Goal: Information Seeking & Learning: Find specific fact

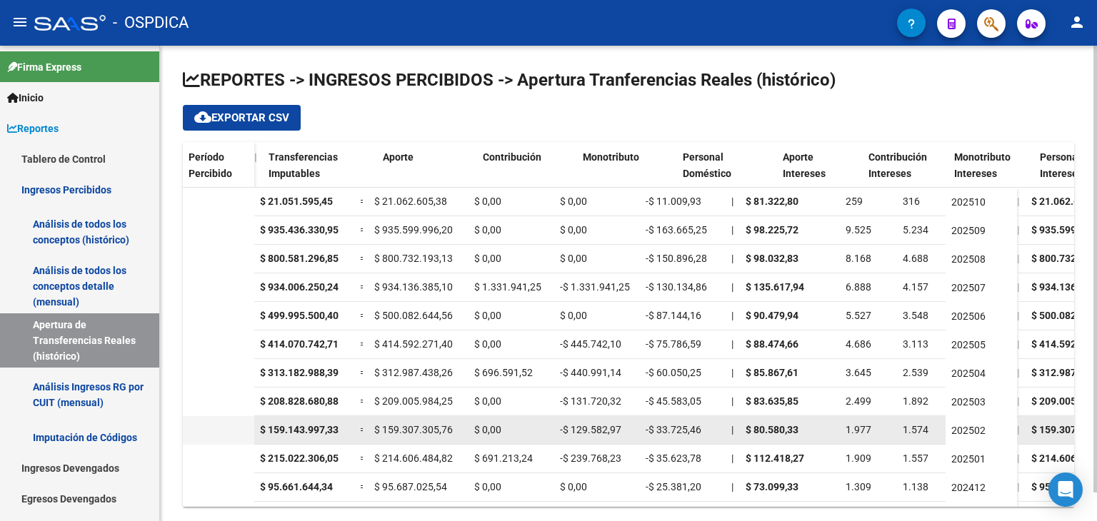
scroll to position [0, 763]
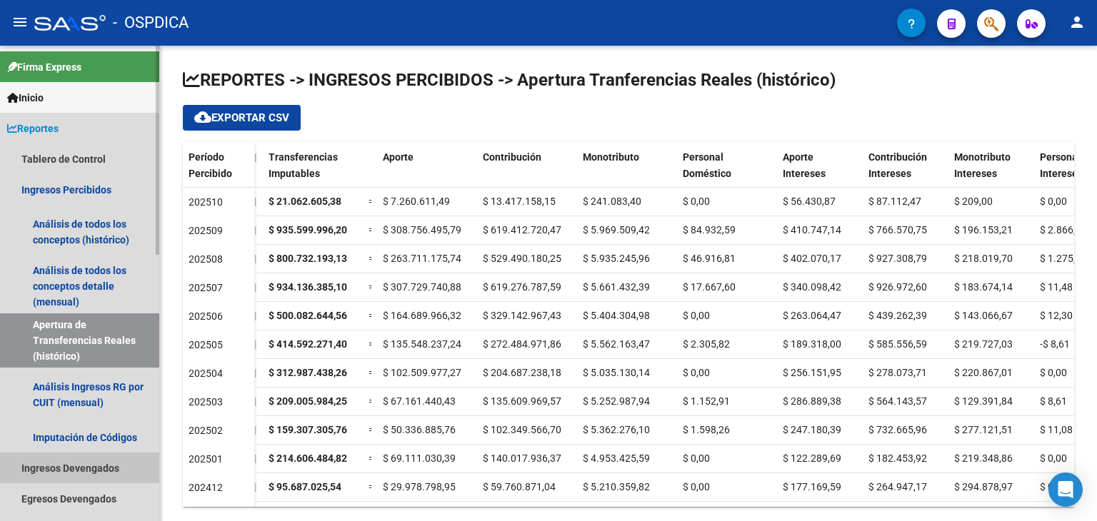
click at [74, 472] on link "Ingresos Devengados" at bounding box center [79, 468] width 159 height 31
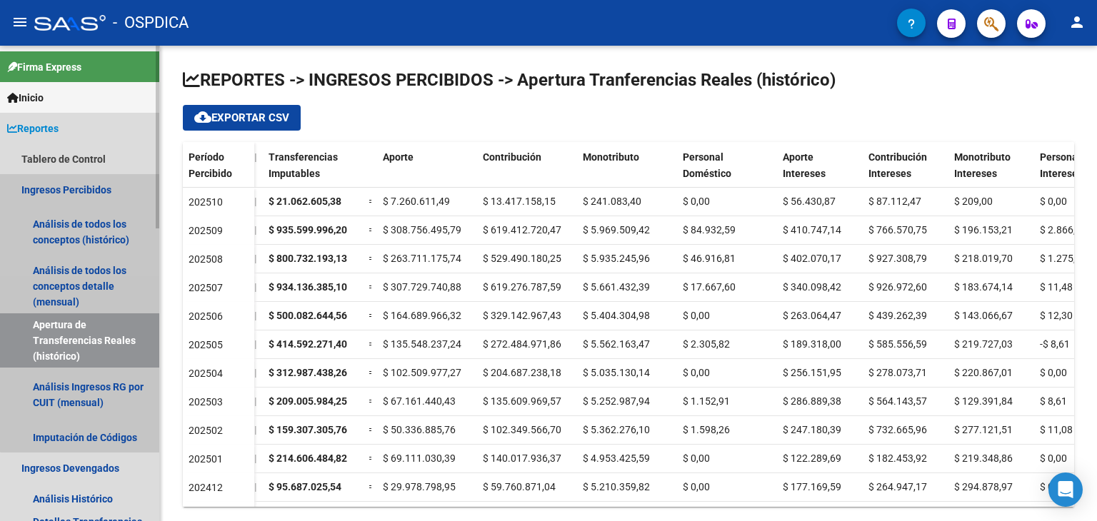
click at [84, 189] on link "Ingresos Percibidos" at bounding box center [79, 189] width 159 height 31
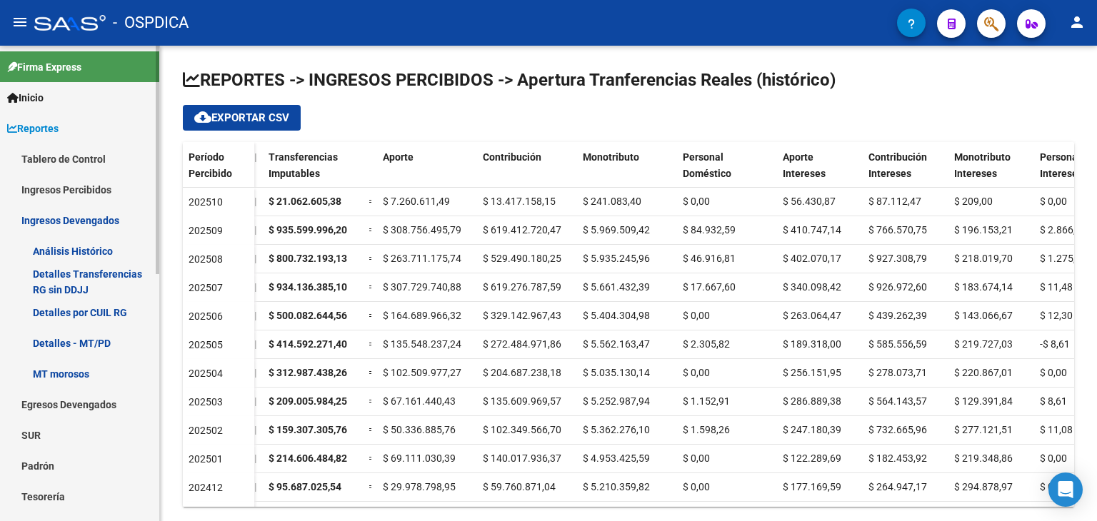
click at [106, 246] on link "Análisis Histórico" at bounding box center [79, 251] width 159 height 31
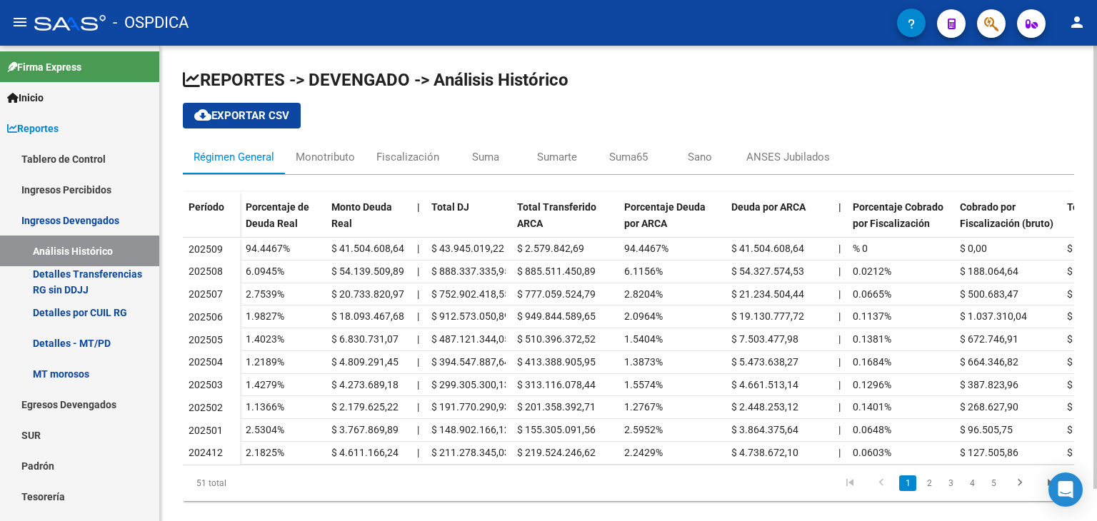
click at [841, 92] on div "REPORTES -> DEVENGADO -> Análisis Histórico cloud_download Exportar CSV Régimen…" at bounding box center [628, 291] width 891 height 444
click at [254, 112] on span "cloud_download Exportar CSV" at bounding box center [241, 115] width 95 height 13
click at [103, 288] on link "Detalles Transferencias RG sin DDJJ" at bounding box center [79, 281] width 159 height 31
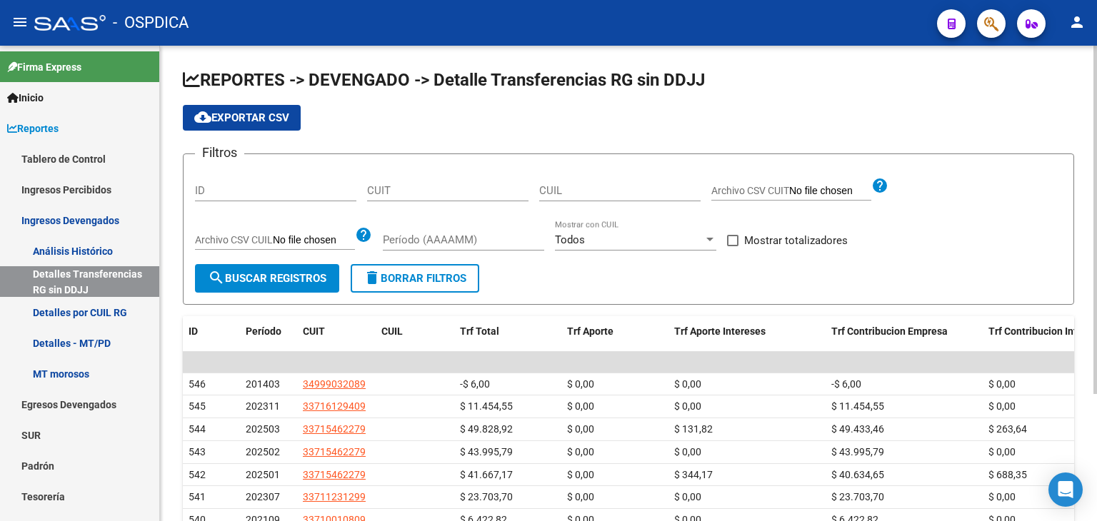
click at [259, 122] on span "cloud_download Exportar CSV" at bounding box center [241, 117] width 95 height 13
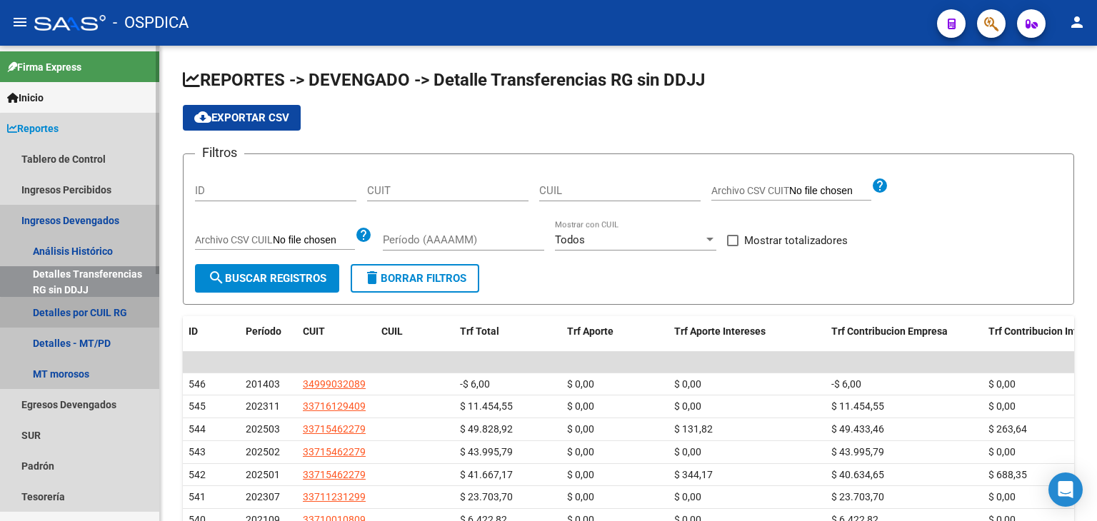
click at [96, 318] on link "Detalles por CUIL RG" at bounding box center [79, 312] width 159 height 31
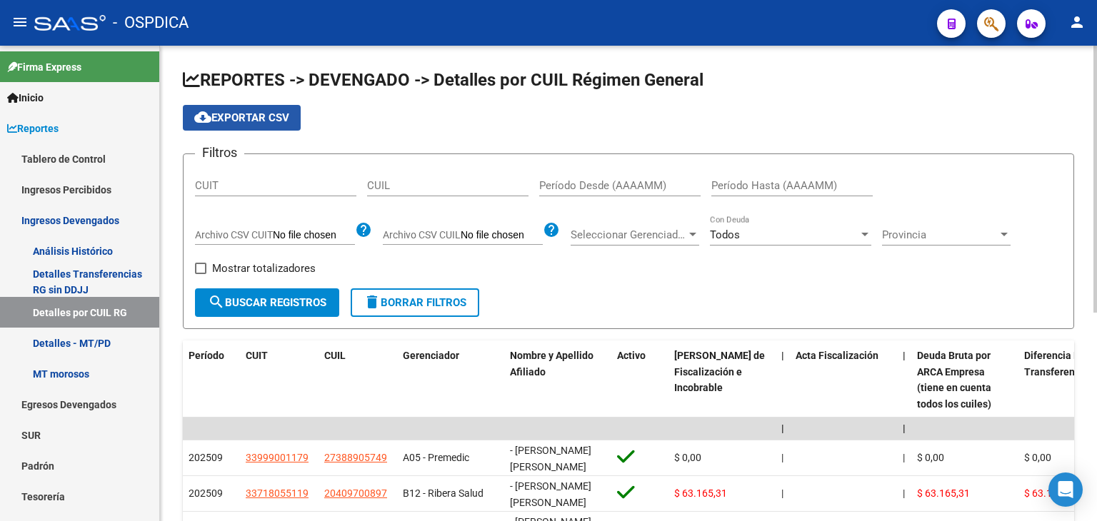
click at [246, 123] on span "cloud_download Exportar CSV" at bounding box center [241, 117] width 95 height 13
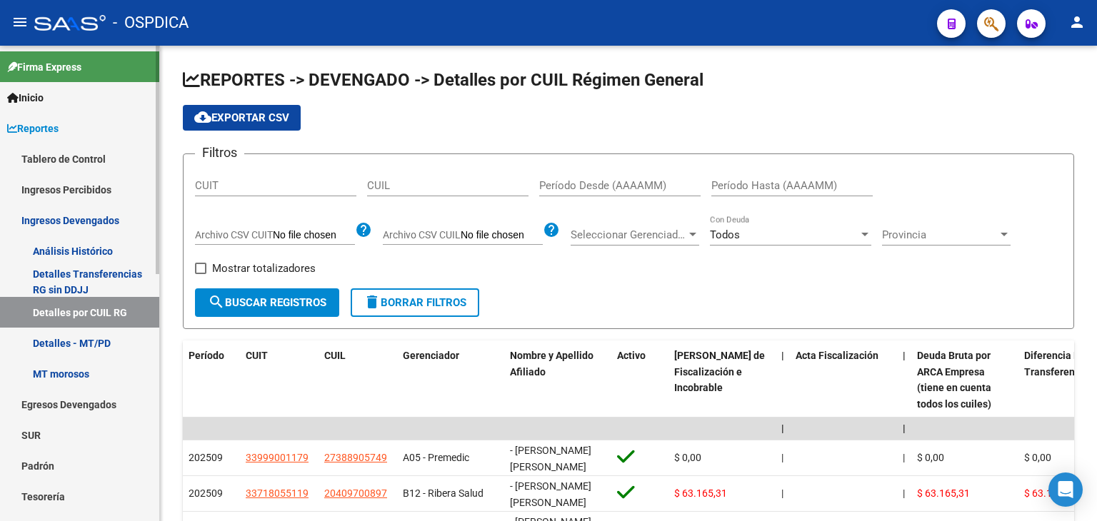
click at [76, 341] on link "Detalles - MT/PD" at bounding box center [79, 343] width 159 height 31
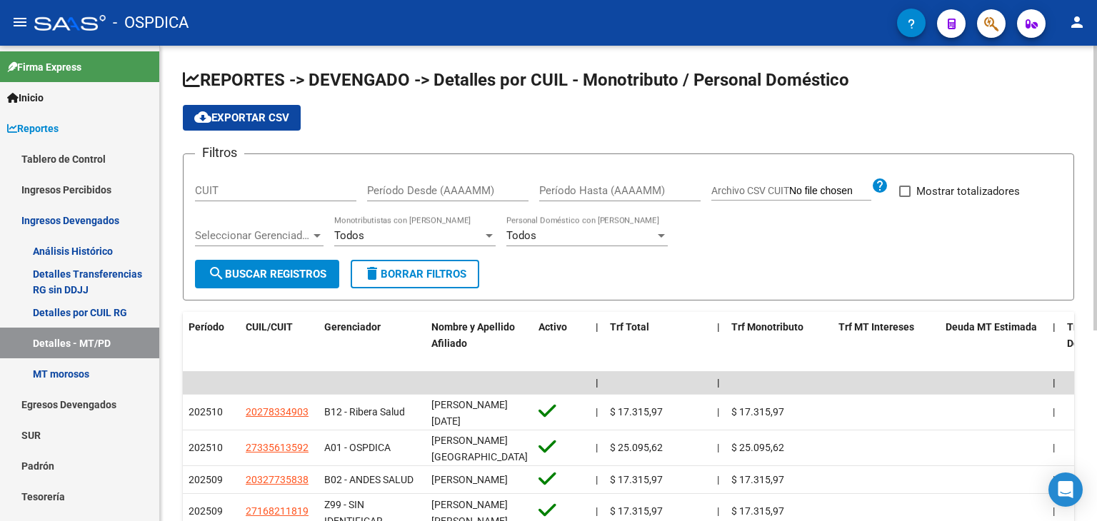
click at [250, 119] on span "cloud_download Exportar CSV" at bounding box center [241, 117] width 95 height 13
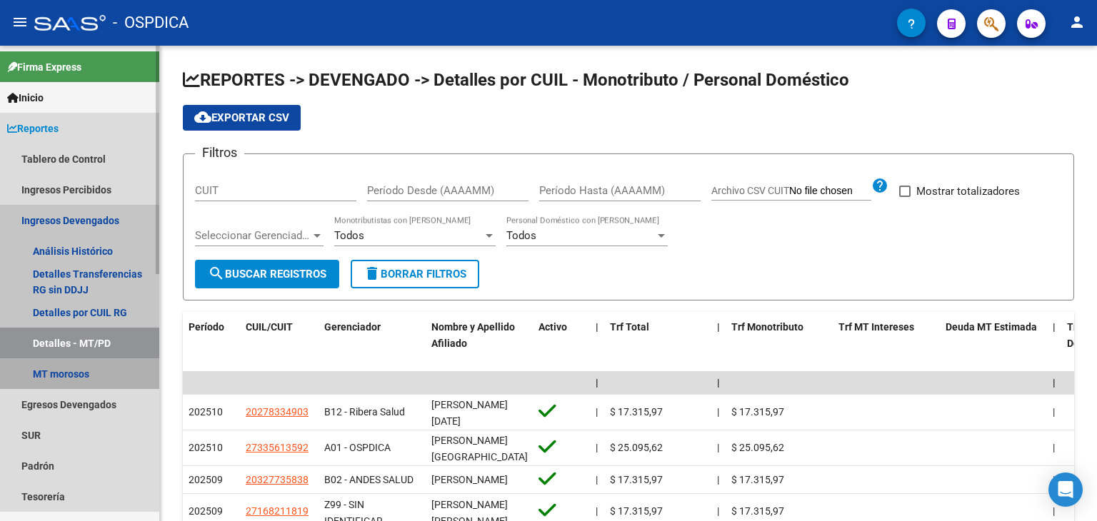
click at [68, 375] on link "MT morosos" at bounding box center [79, 373] width 159 height 31
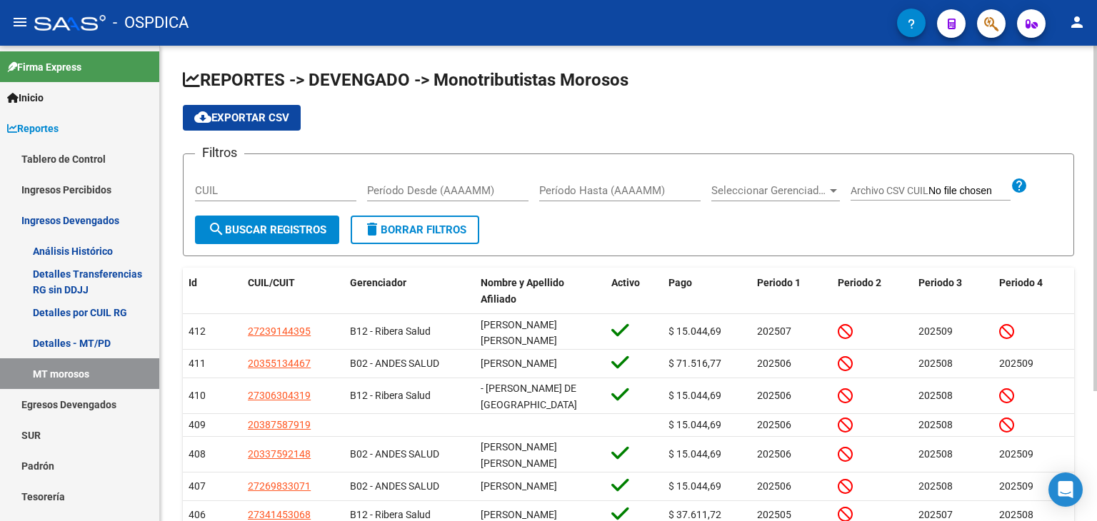
click at [284, 109] on button "cloud_download Exportar CSV" at bounding box center [242, 118] width 118 height 26
click at [596, 99] on app-list-header "REPORTES -> DEVENGADO -> Monotributistas Morosos cloud_download Exportar CSV Fi…" at bounding box center [628, 163] width 891 height 188
click at [863, 115] on div "cloud_download Exportar CSV" at bounding box center [628, 118] width 891 height 26
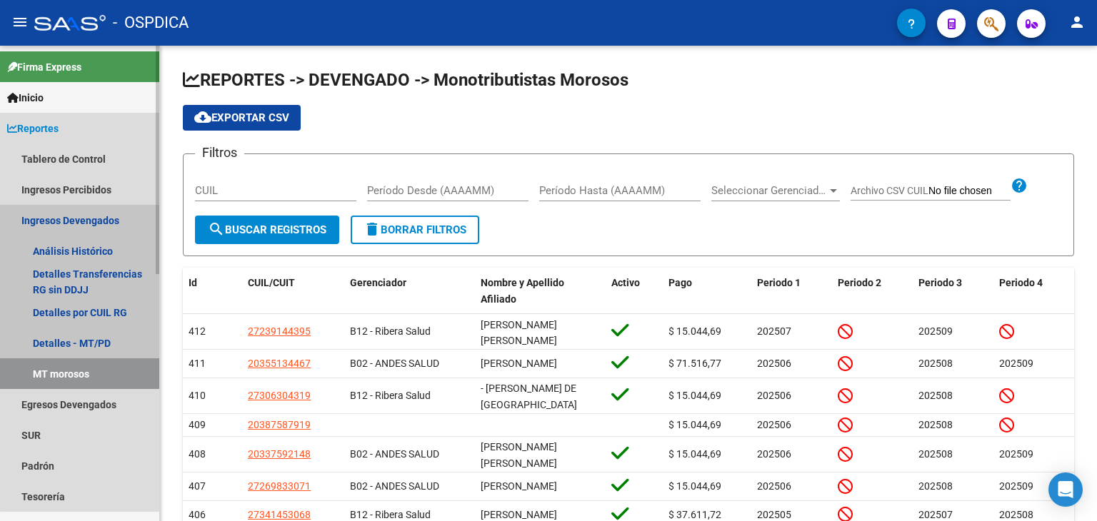
click at [91, 222] on link "Ingresos Devengados" at bounding box center [79, 220] width 159 height 31
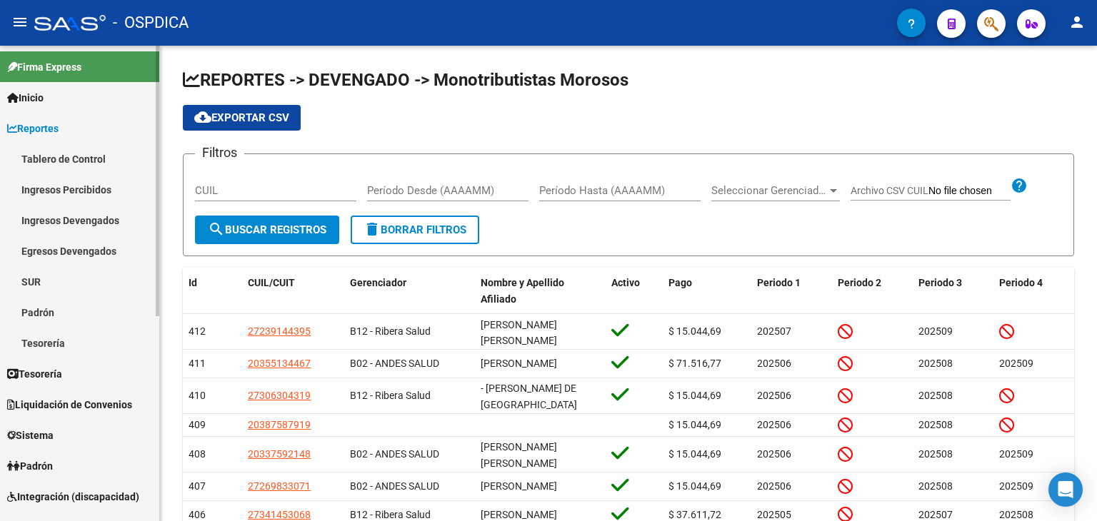
click at [104, 224] on link "Ingresos Devengados" at bounding box center [79, 220] width 159 height 31
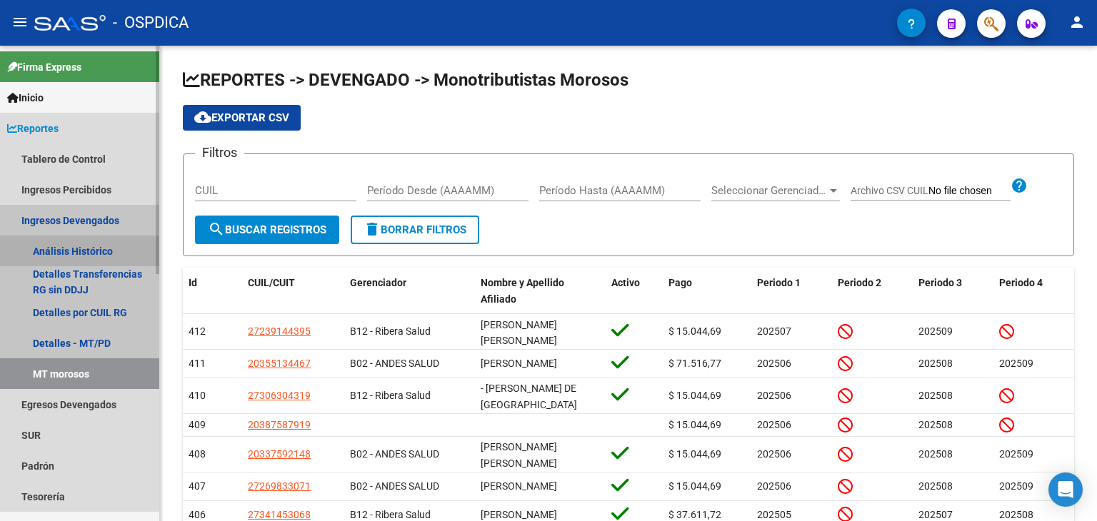
click at [115, 253] on link "Análisis Histórico" at bounding box center [79, 251] width 159 height 31
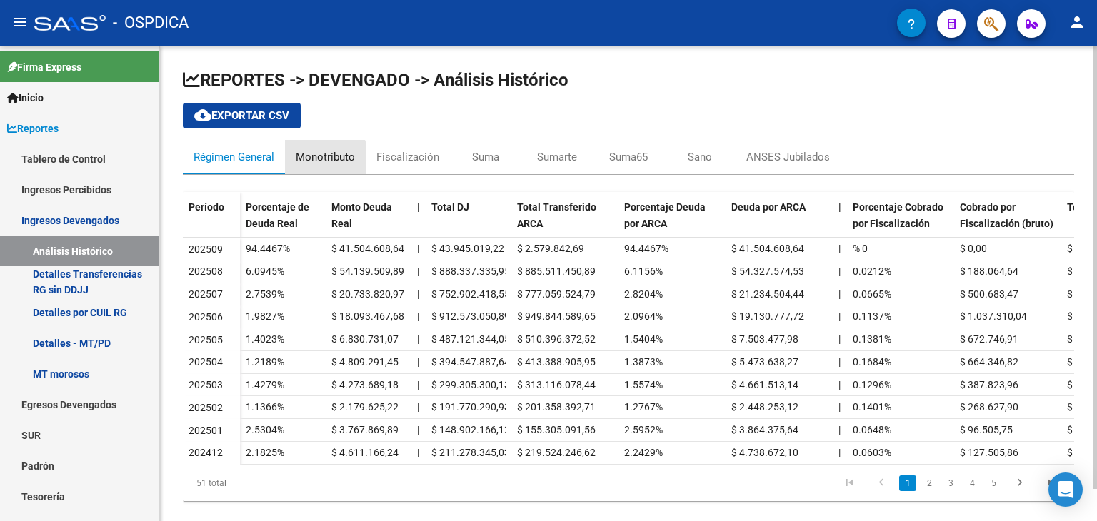
click at [313, 164] on div "Monotributo" at bounding box center [325, 157] width 59 height 16
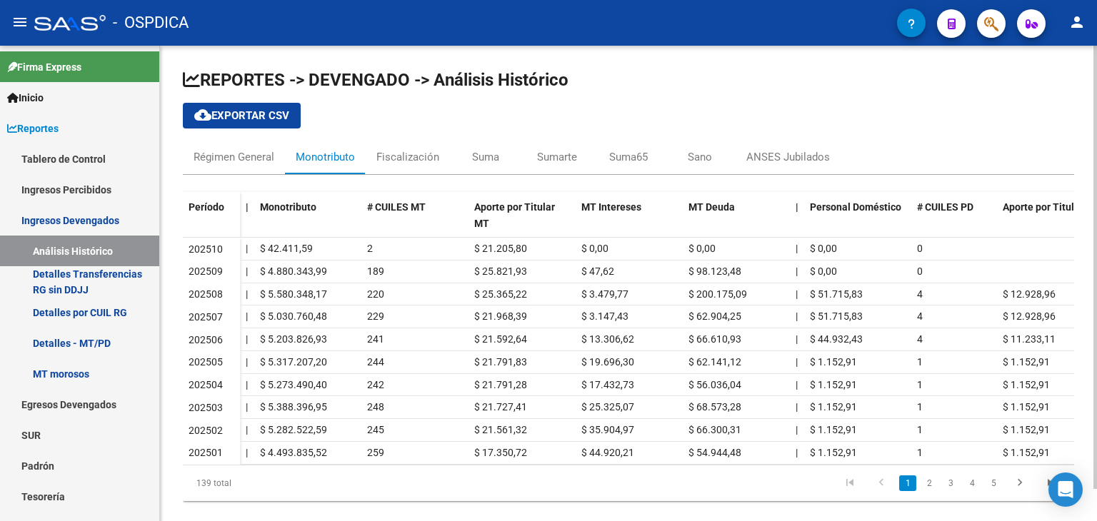
click at [246, 113] on span "cloud_download Exportar CSV" at bounding box center [241, 115] width 95 height 13
click at [419, 154] on div "Fiscalización" at bounding box center [407, 157] width 63 height 16
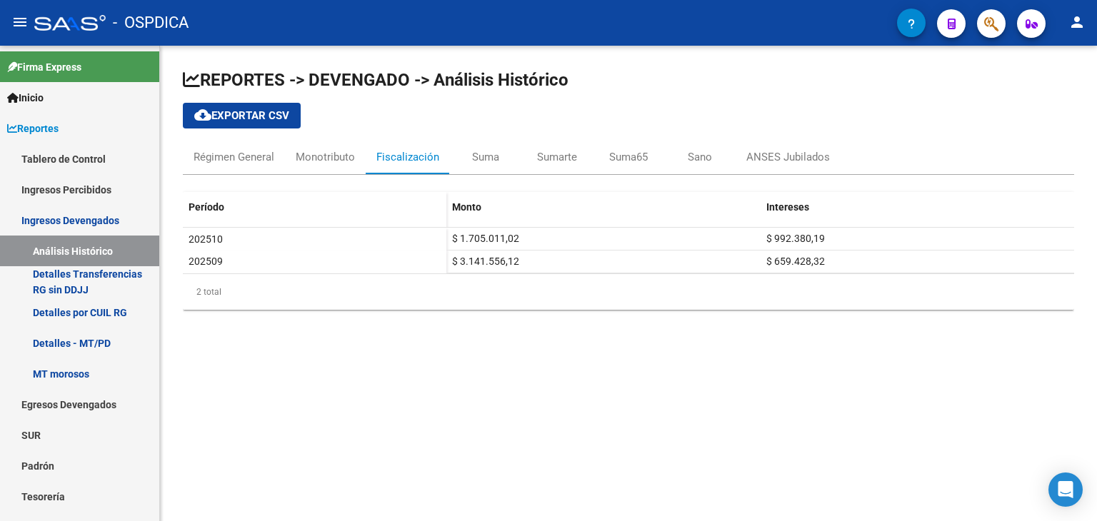
click at [265, 124] on button "cloud_download Exportar CSV" at bounding box center [242, 116] width 118 height 26
drag, startPoint x: 486, startPoint y: 158, endPoint x: 480, endPoint y: 153, distance: 7.6
click at [486, 158] on div "Suma" at bounding box center [485, 157] width 27 height 16
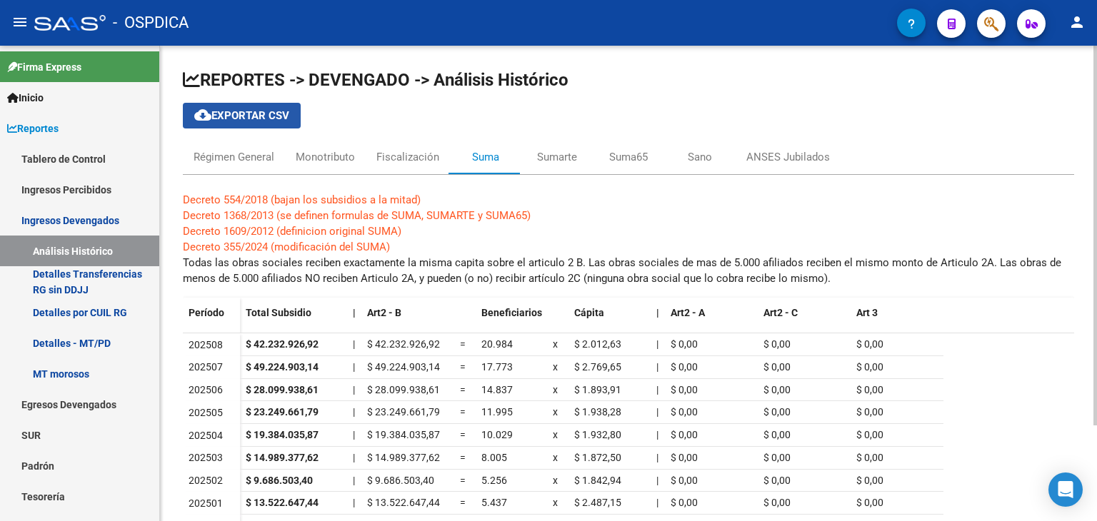
click at [289, 114] on span "cloud_download Exportar CSV" at bounding box center [241, 115] width 95 height 13
click at [552, 161] on div "Sumarte" at bounding box center [557, 157] width 40 height 16
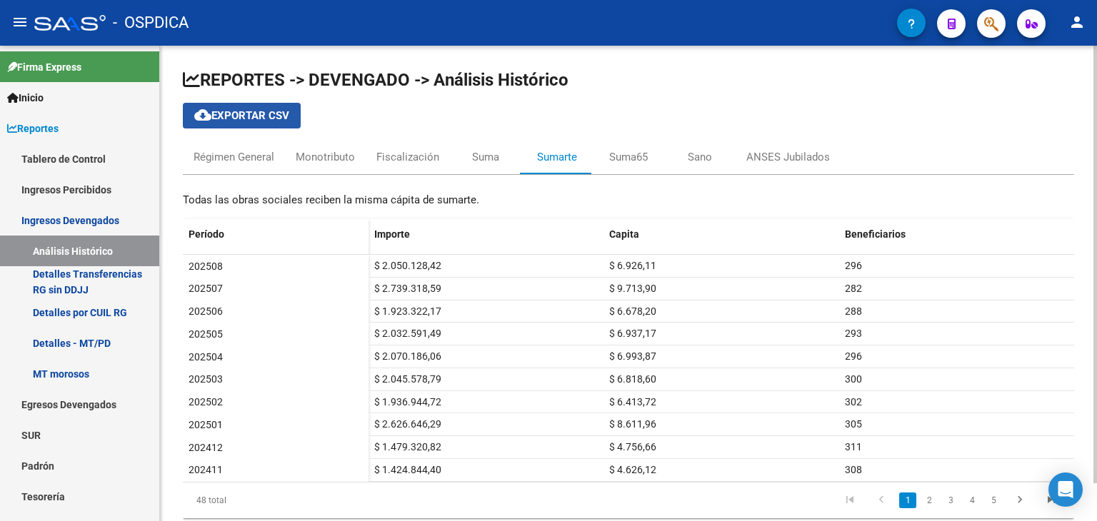
click at [275, 123] on button "cloud_download Exportar CSV" at bounding box center [242, 116] width 118 height 26
drag, startPoint x: 631, startPoint y: 166, endPoint x: 586, endPoint y: 156, distance: 45.2
click at [631, 166] on div "Suma65" at bounding box center [628, 157] width 71 height 34
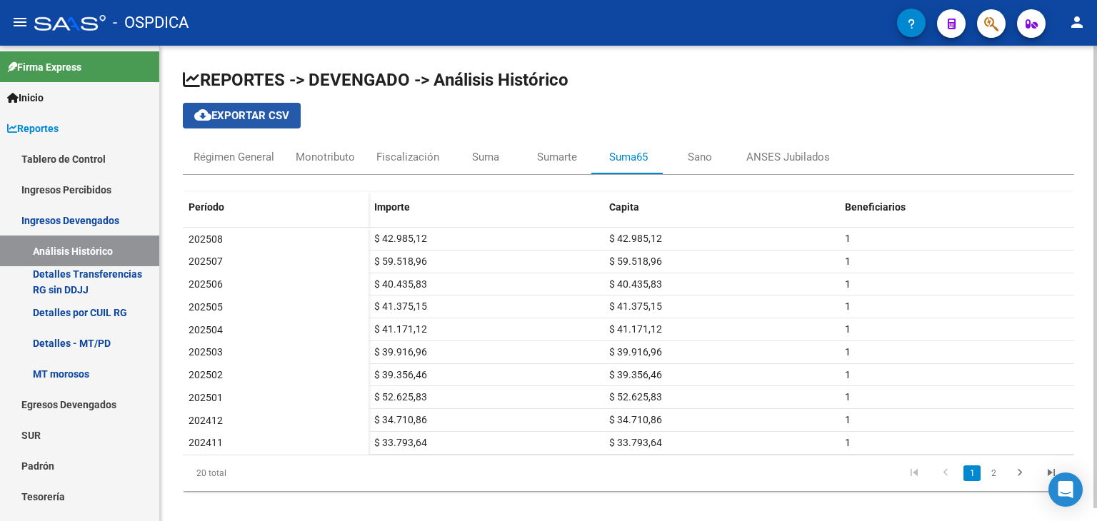
click at [289, 114] on span "cloud_download Exportar CSV" at bounding box center [241, 115] width 95 height 13
click at [681, 153] on div "Sano" at bounding box center [699, 157] width 71 height 34
click at [292, 119] on button "cloud_download Exportar CSV" at bounding box center [242, 116] width 118 height 26
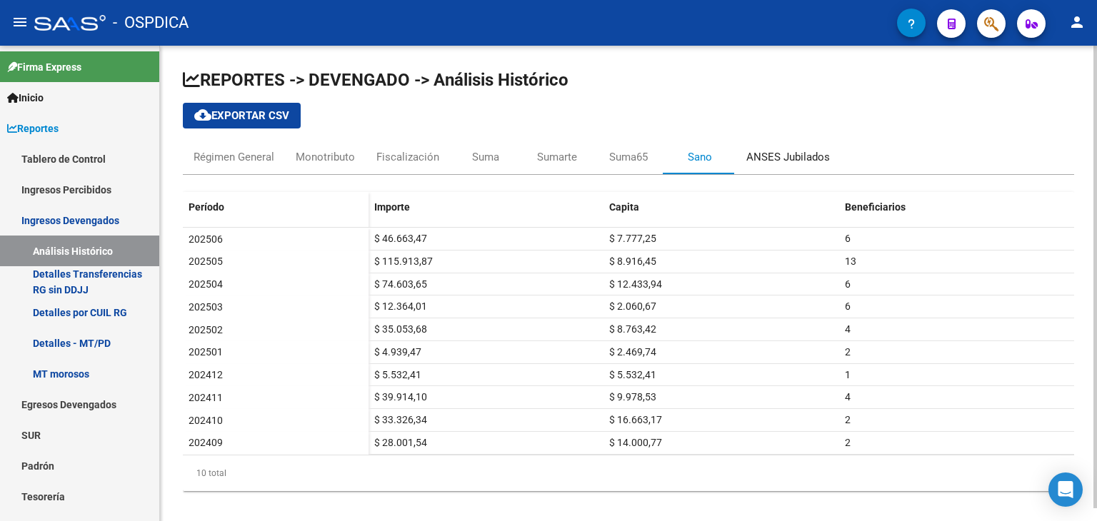
click at [784, 149] on div "ANSES Jubilados" at bounding box center [788, 157] width 84 height 16
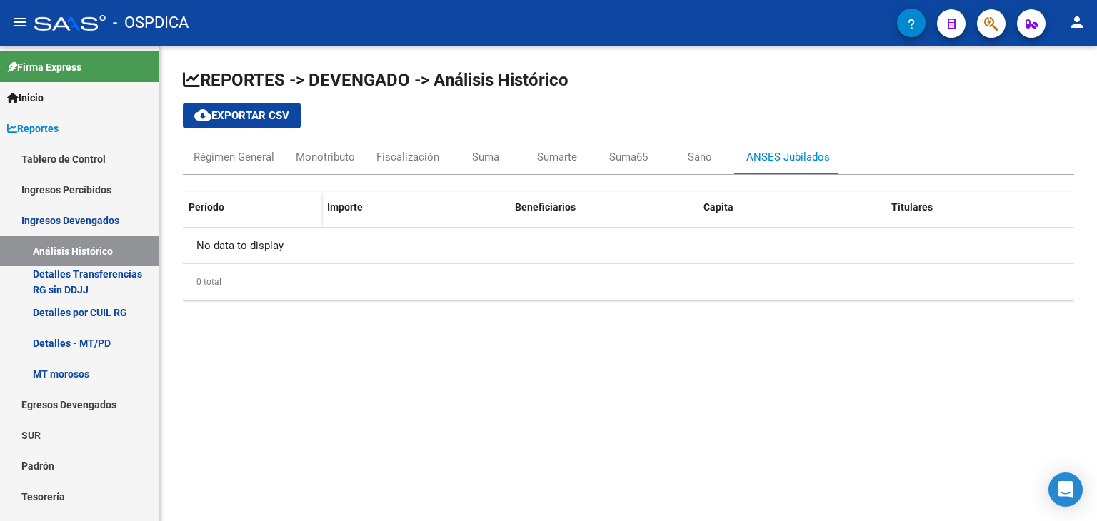
click at [837, 122] on div "REPORTES -> DEVENGADO -> Análisis Histórico cloud_download Exportar CSV Régimen…" at bounding box center [628, 190] width 891 height 243
click at [242, 149] on div "Régimen General" at bounding box center [234, 157] width 102 height 34
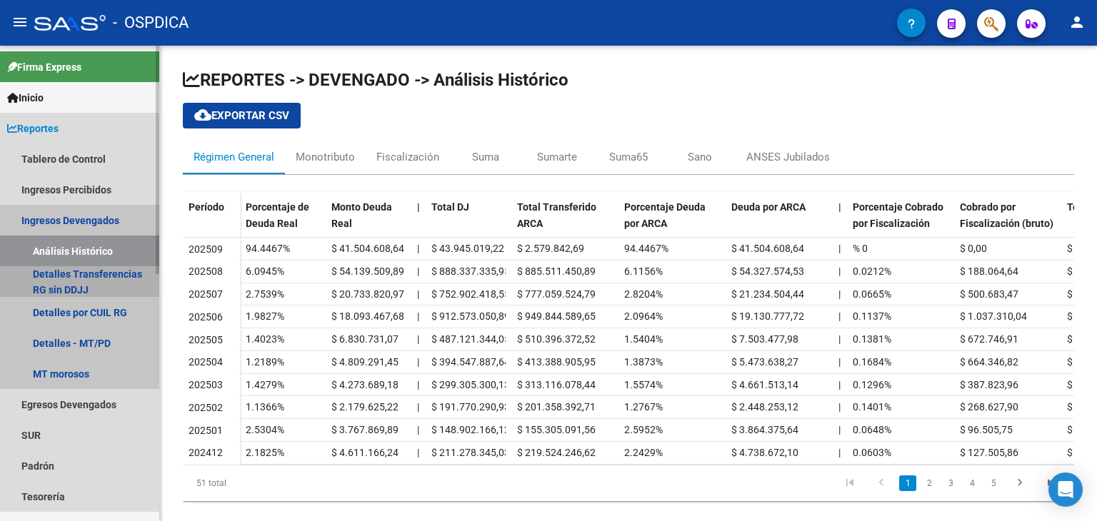
click at [118, 276] on link "Detalles Transferencias RG sin DDJJ" at bounding box center [79, 281] width 159 height 31
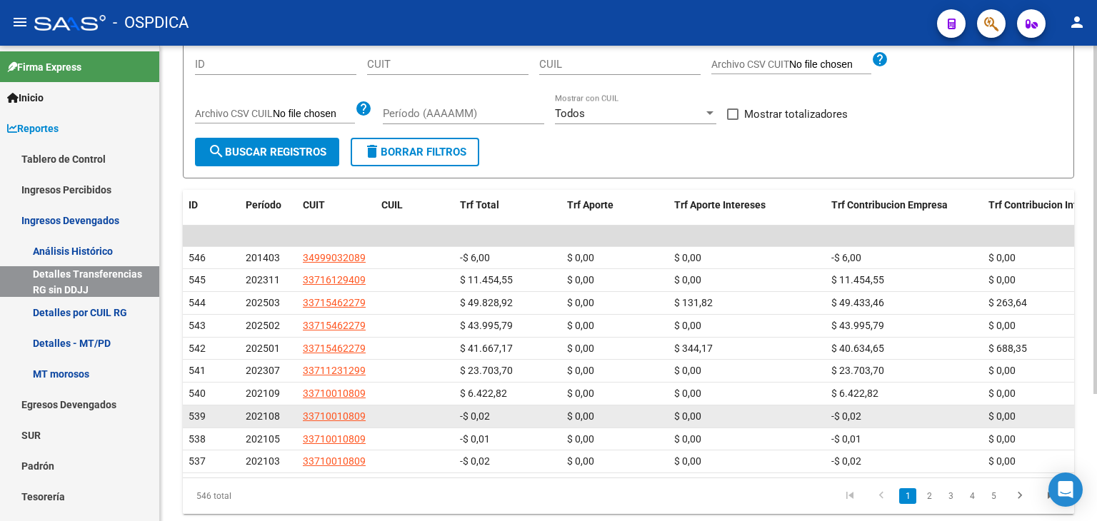
scroll to position [143, 0]
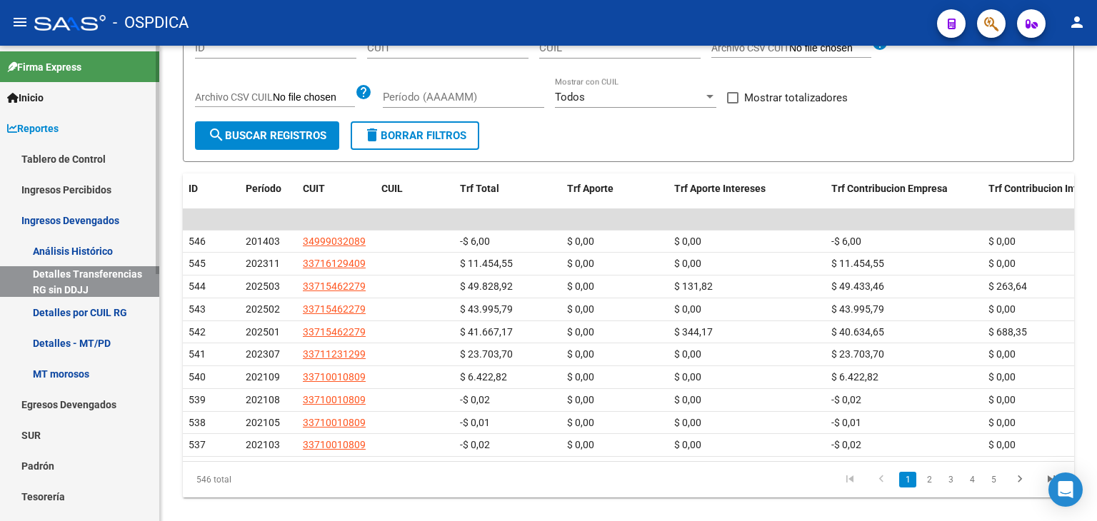
click at [69, 312] on link "Detalles por CUIL RG" at bounding box center [79, 312] width 159 height 31
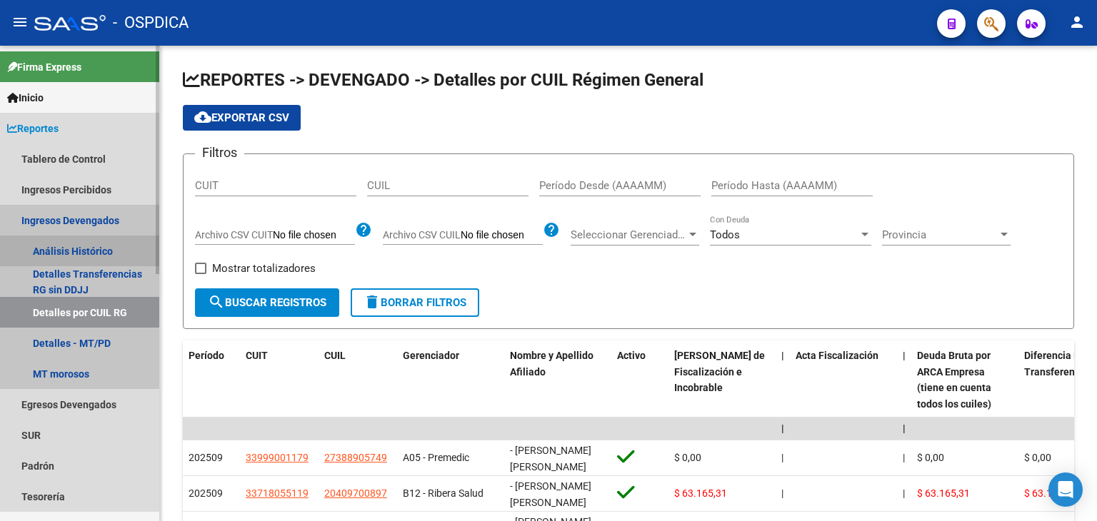
click at [124, 249] on link "Análisis Histórico" at bounding box center [79, 251] width 159 height 31
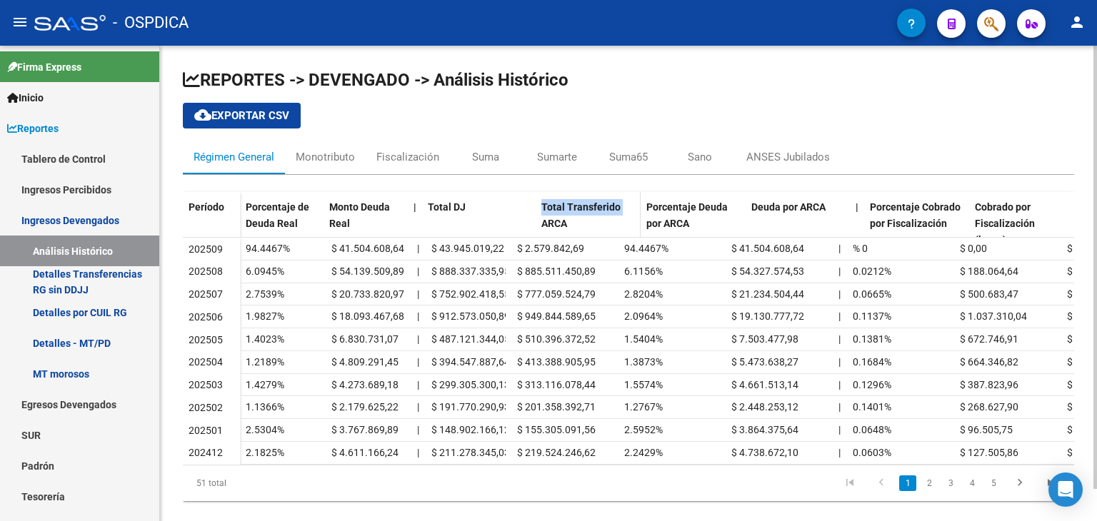
drag, startPoint x: 508, startPoint y: 204, endPoint x: 539, endPoint y: 225, distance: 37.4
click at [539, 225] on div "Porcentaje de Deuda Real Monto Deuda Real | Total DJ Total Transferido ARCA Por…" at bounding box center [954, 223] width 1428 height 63
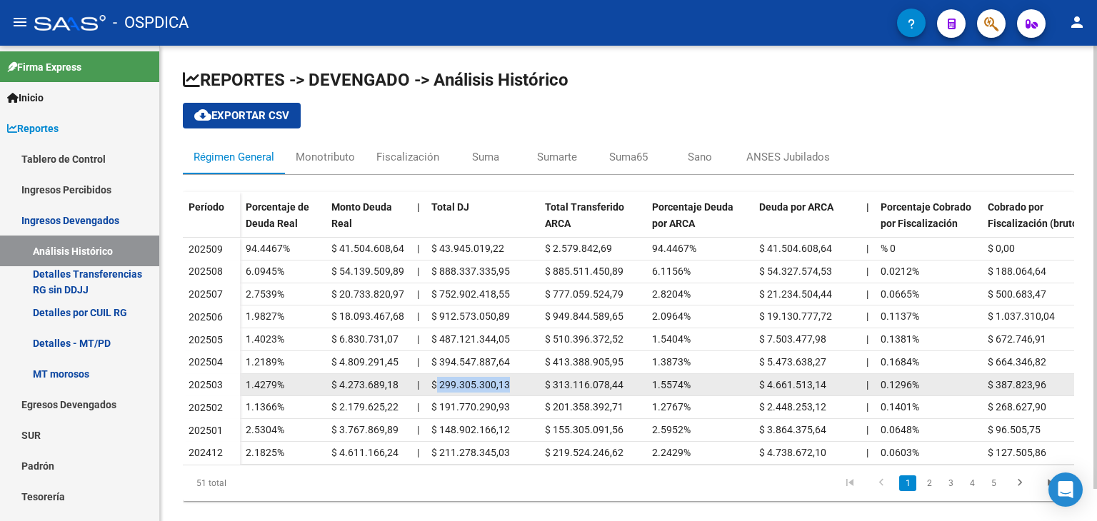
drag, startPoint x: 438, startPoint y: 381, endPoint x: 509, endPoint y: 391, distance: 72.0
click at [511, 392] on datatable-body-cell "$ 299.305.300,13" at bounding box center [483, 385] width 114 height 22
copy span "299.305.300,13"
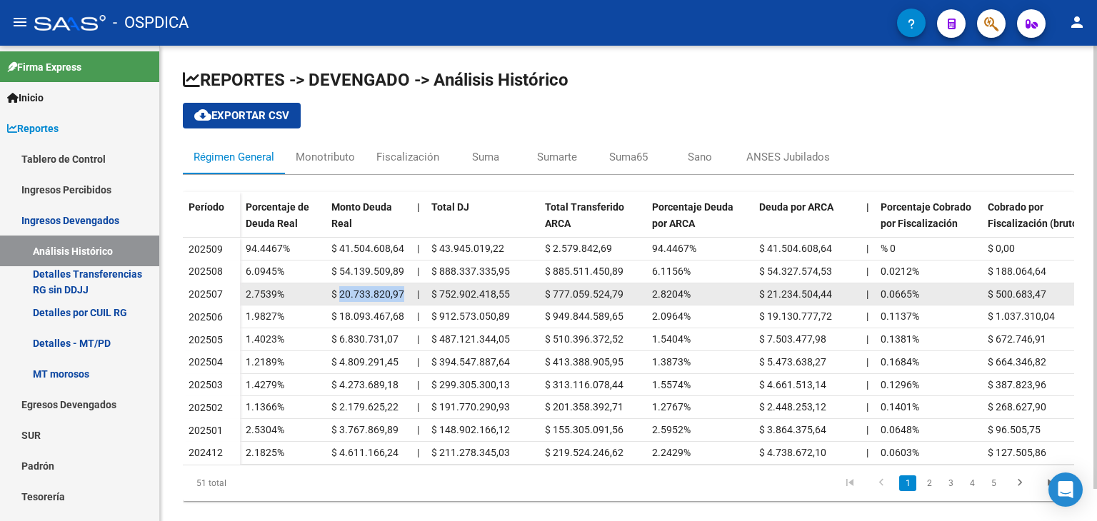
drag, startPoint x: 340, startPoint y: 291, endPoint x: 404, endPoint y: 296, distance: 64.5
click at [404, 296] on div "$ 20.733.820,97" at bounding box center [368, 294] width 74 height 16
copy span "20.733.820,97"
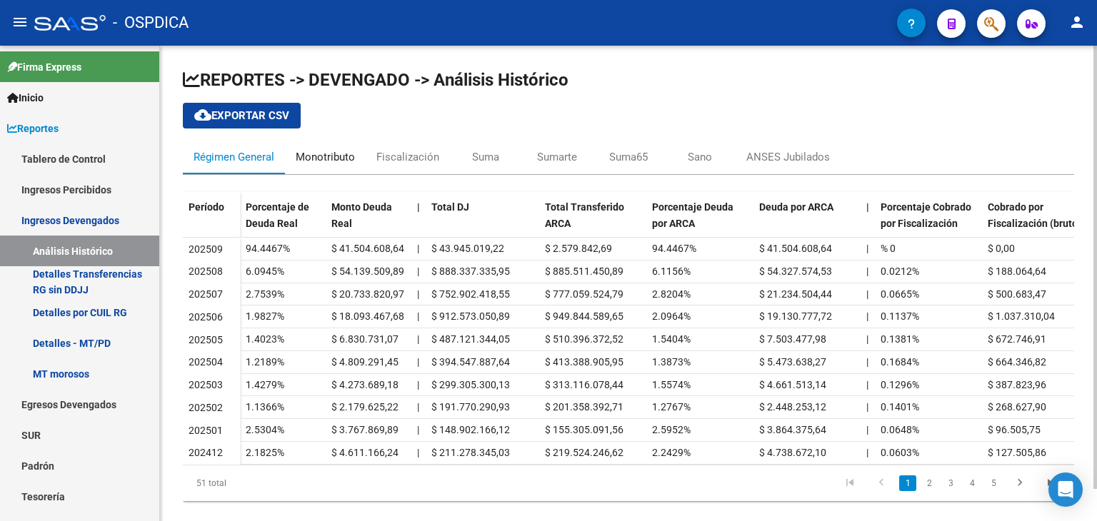
click at [308, 161] on div "Monotributo" at bounding box center [325, 157] width 59 height 16
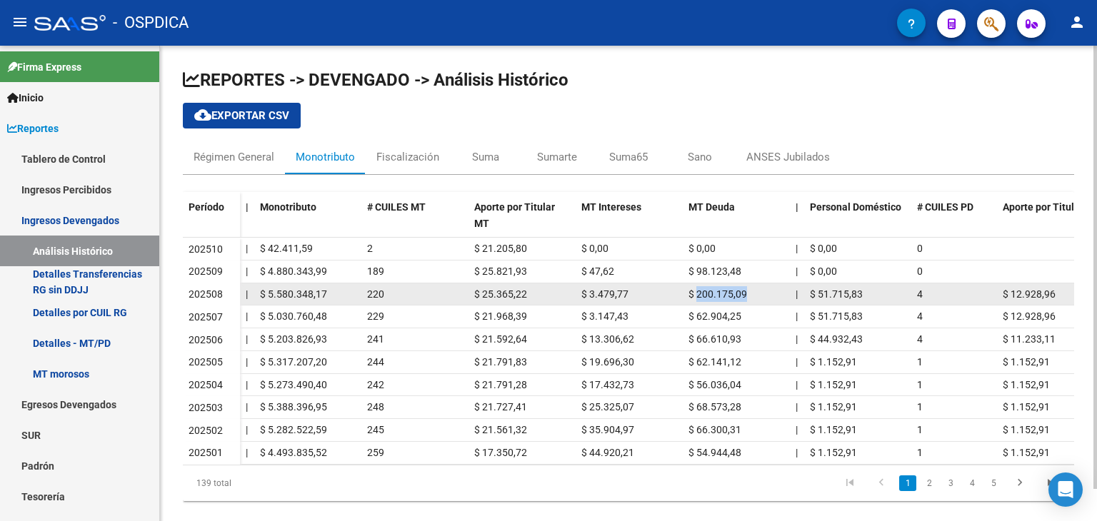
drag, startPoint x: 698, startPoint y: 296, endPoint x: 753, endPoint y: 296, distance: 55.7
click at [753, 296] on div "$ 200.175,09" at bounding box center [736, 294] width 96 height 16
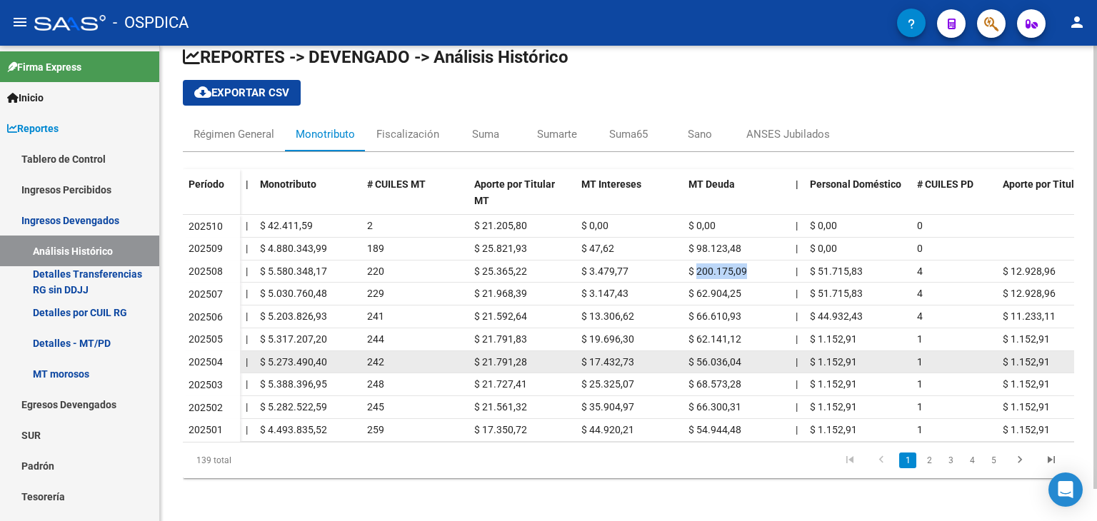
scroll to position [34, 0]
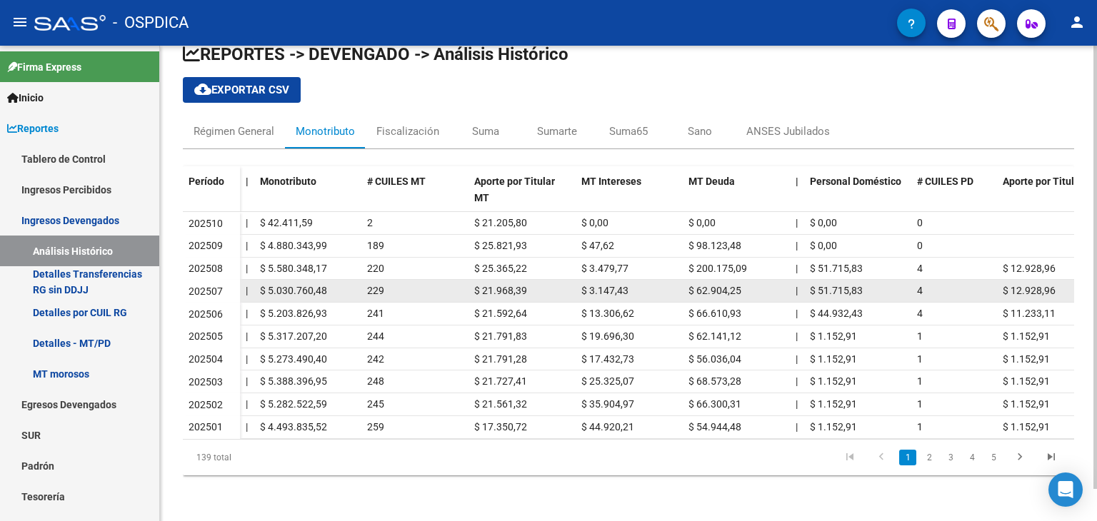
click at [708, 285] on span "$ 62.904,25" at bounding box center [714, 290] width 53 height 11
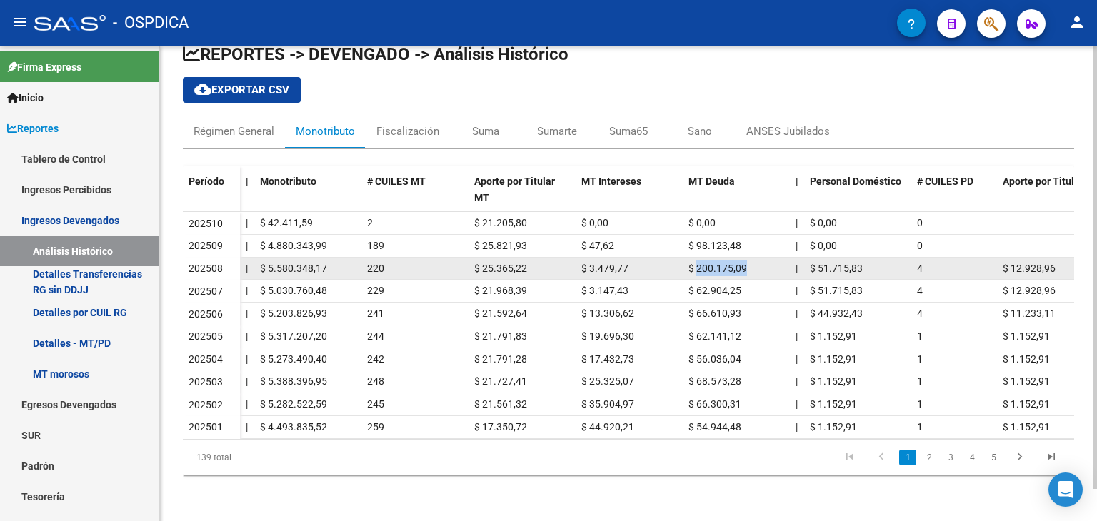
drag, startPoint x: 698, startPoint y: 256, endPoint x: 746, endPoint y: 261, distance: 48.0
click at [746, 263] on span "$ 200.175,09" at bounding box center [717, 268] width 59 height 11
copy span "200.175,09"
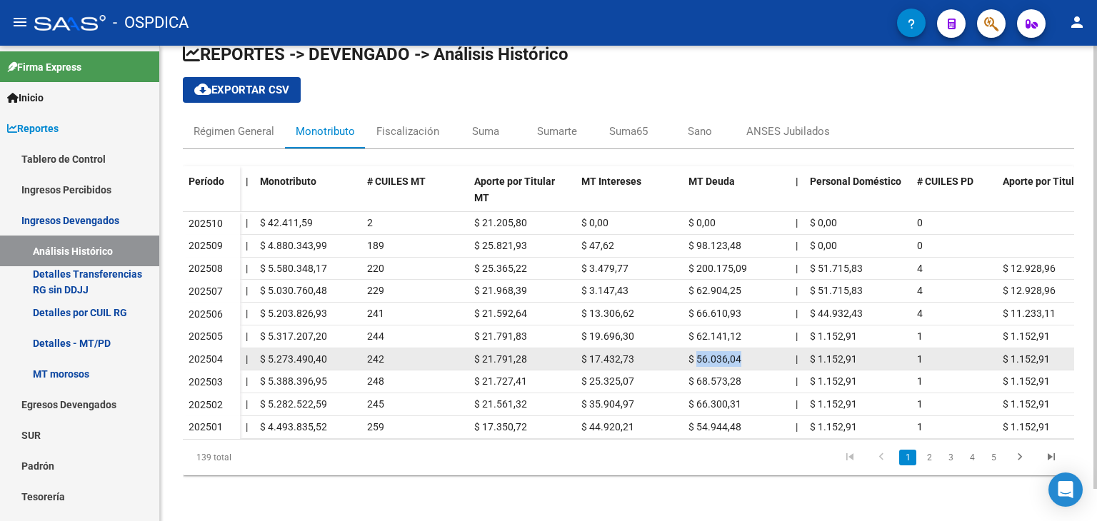
drag, startPoint x: 697, startPoint y: 349, endPoint x: 741, endPoint y: 348, distance: 44.3
click at [741, 351] on div "$ 56.036,04" at bounding box center [736, 359] width 96 height 16
copy span "56.036,04"
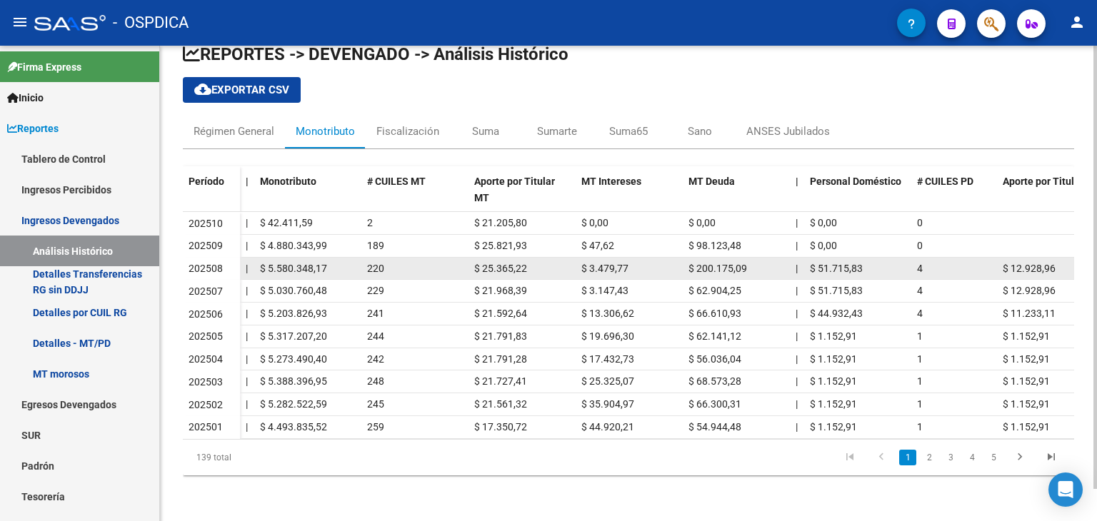
click at [701, 263] on span "$ 200.175,09" at bounding box center [717, 268] width 59 height 11
drag, startPoint x: 698, startPoint y: 259, endPoint x: 744, endPoint y: 267, distance: 47.2
click at [744, 267] on datatable-body-cell "$ 200.175,09" at bounding box center [736, 269] width 107 height 22
copy span "200.175,09"
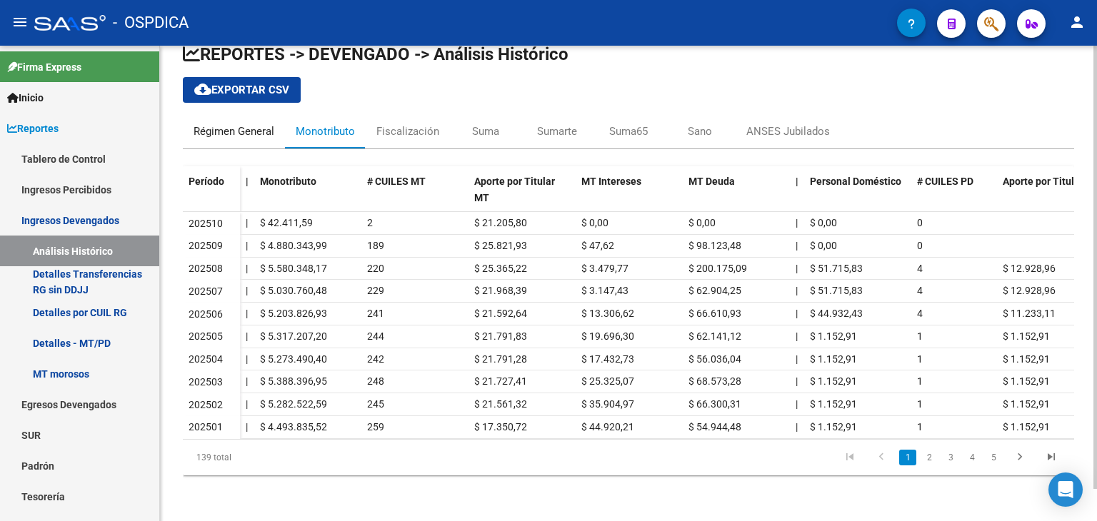
click at [243, 124] on div "Régimen General" at bounding box center [234, 132] width 81 height 16
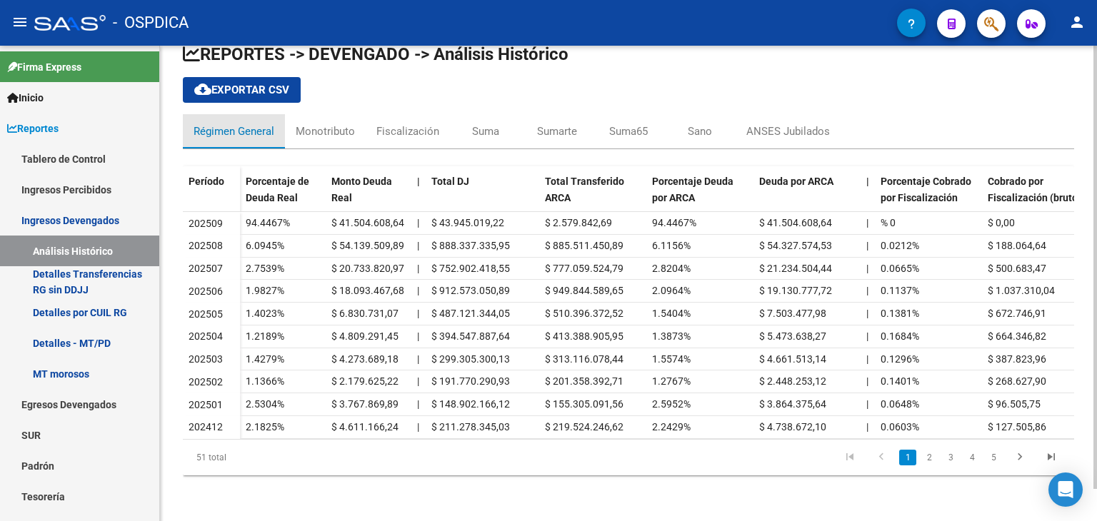
scroll to position [0, 0]
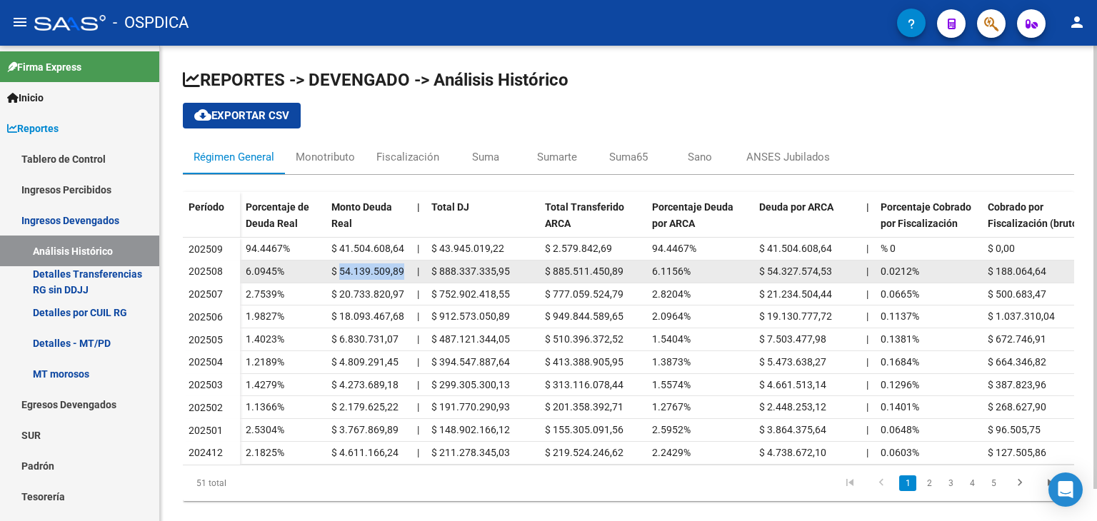
drag, startPoint x: 341, startPoint y: 275, endPoint x: 408, endPoint y: 271, distance: 66.5
click at [408, 271] on datatable-body-cell "$ 54.139.509,89" at bounding box center [369, 272] width 86 height 22
copy span "54.139.509,89"
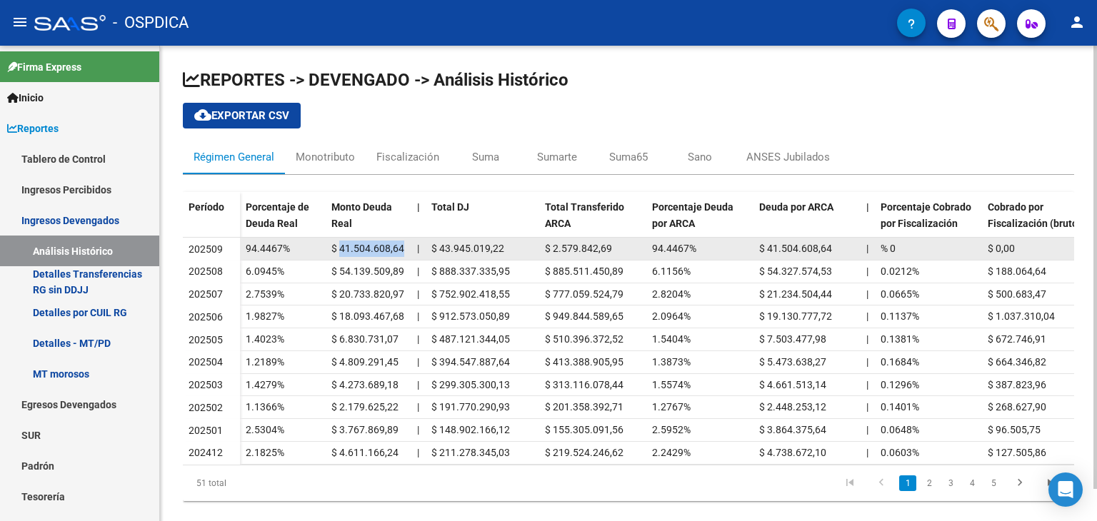
drag, startPoint x: 338, startPoint y: 246, endPoint x: 401, endPoint y: 251, distance: 62.3
click at [401, 251] on span "$ 41.504.608,64" at bounding box center [367, 248] width 73 height 11
copy span "41.504.608,64"
drag, startPoint x: 440, startPoint y: 246, endPoint x: 508, endPoint y: 254, distance: 69.0
click at [508, 254] on div "$ 43.945.019,22" at bounding box center [482, 249] width 102 height 16
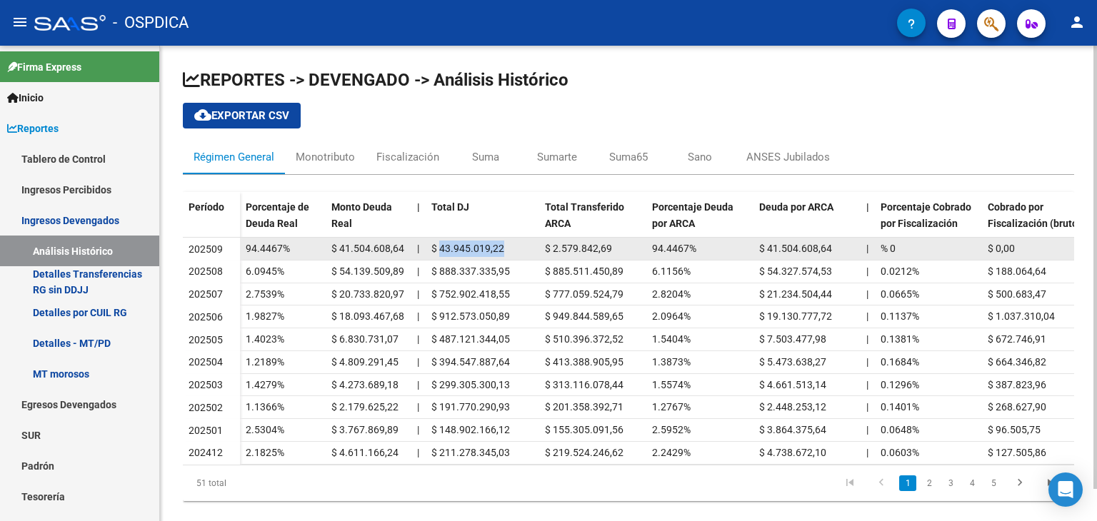
copy span "43.945.019,22"
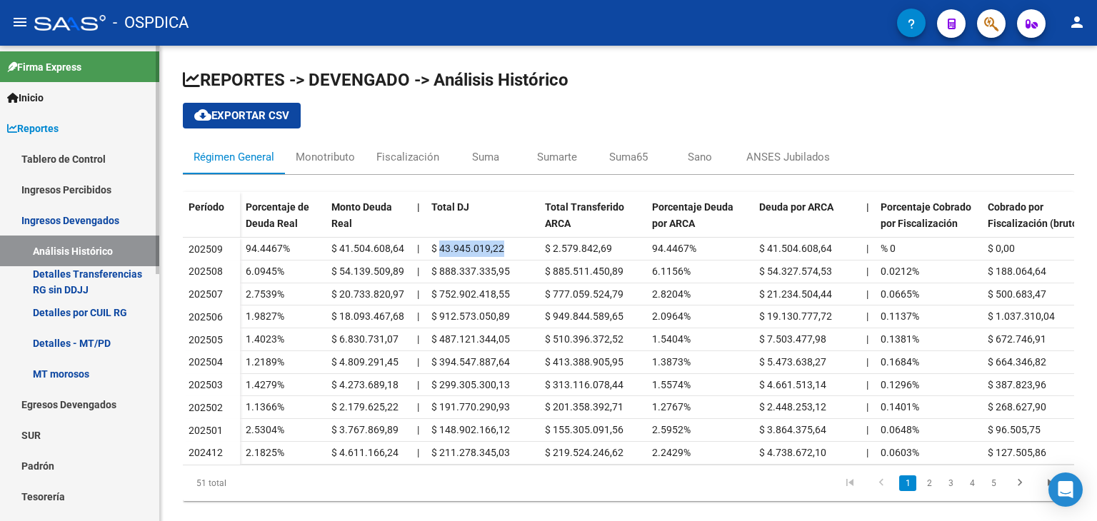
click at [89, 221] on link "Ingresos Devengados" at bounding box center [79, 220] width 159 height 31
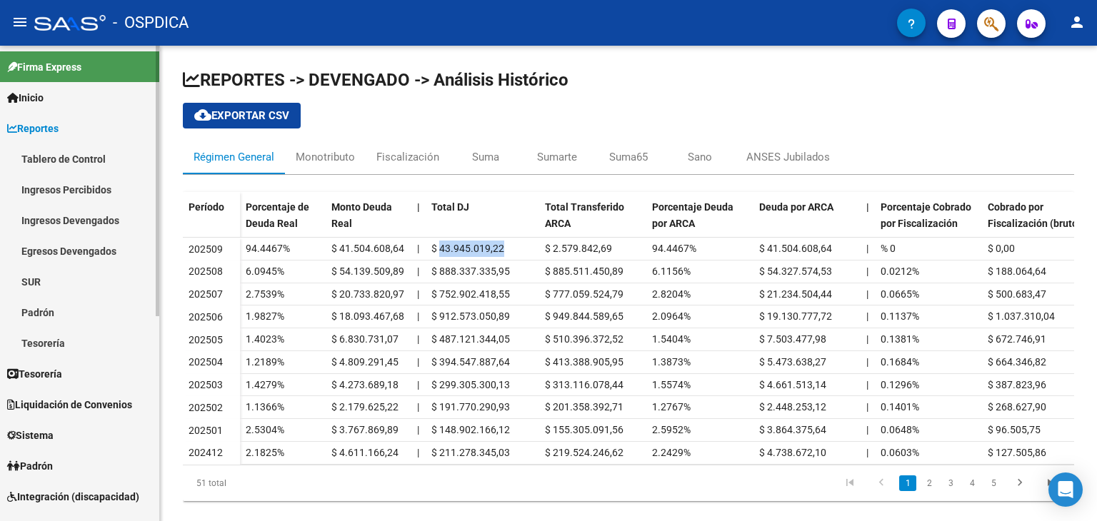
click at [86, 186] on link "Ingresos Percibidos" at bounding box center [79, 189] width 159 height 31
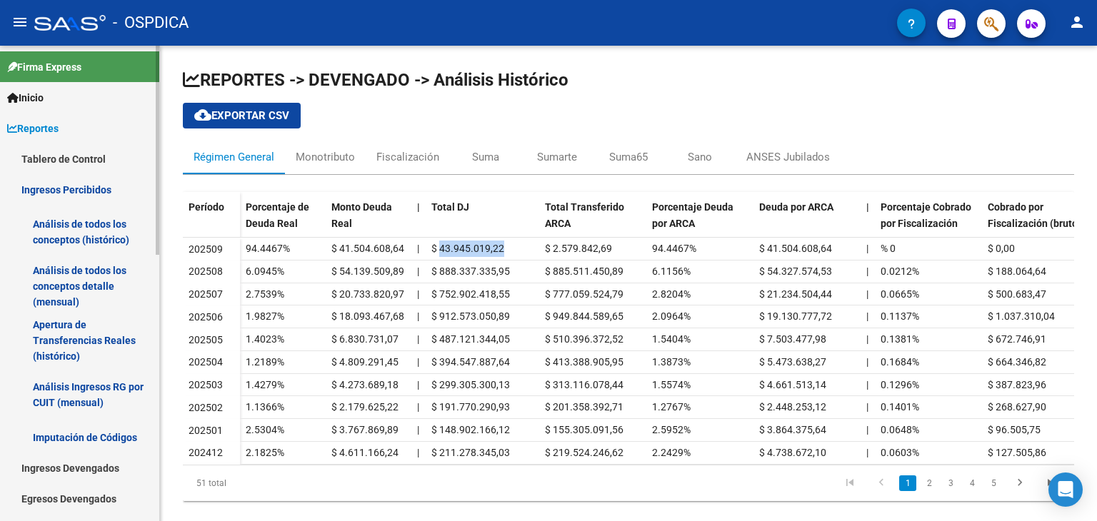
click at [93, 286] on link "Análisis de todos los conceptos detalle (mensual)" at bounding box center [79, 286] width 159 height 54
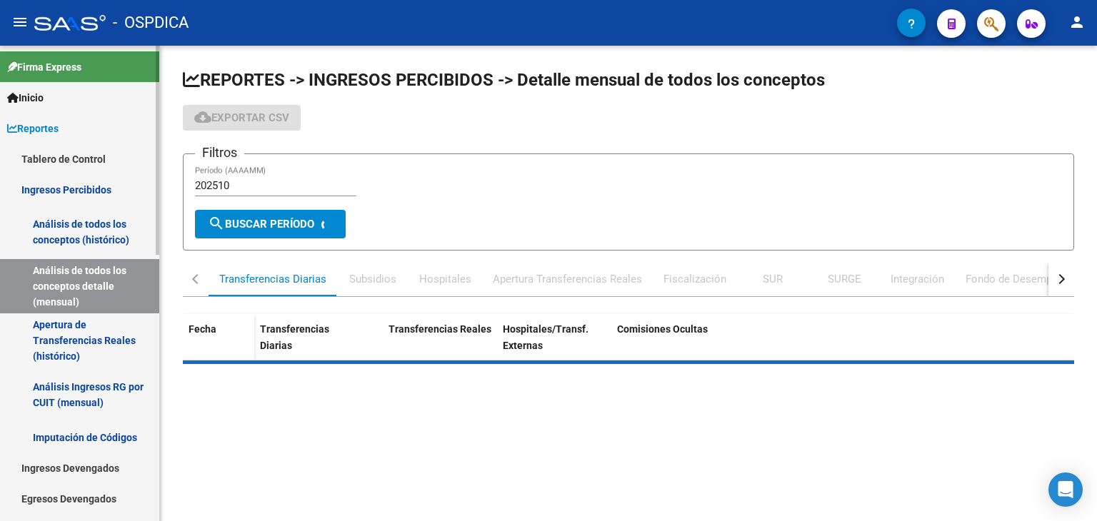
click at [94, 335] on link "Apertura de Transferencias Reales (histórico)" at bounding box center [79, 340] width 159 height 54
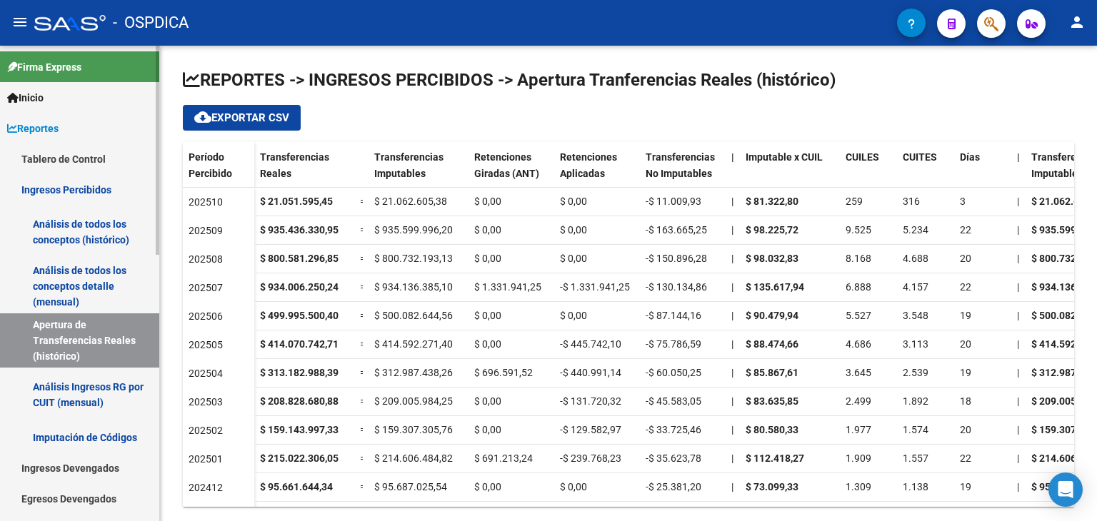
click at [97, 220] on link "Análisis de todos los conceptos (histórico)" at bounding box center [79, 232] width 159 height 54
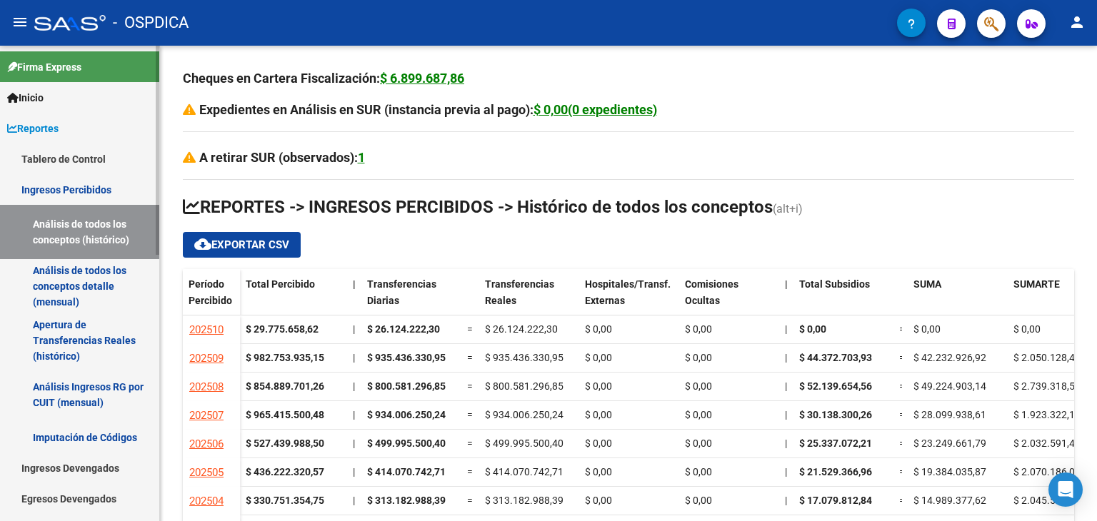
click at [79, 356] on link "Apertura de Transferencias Reales (histórico)" at bounding box center [79, 340] width 159 height 54
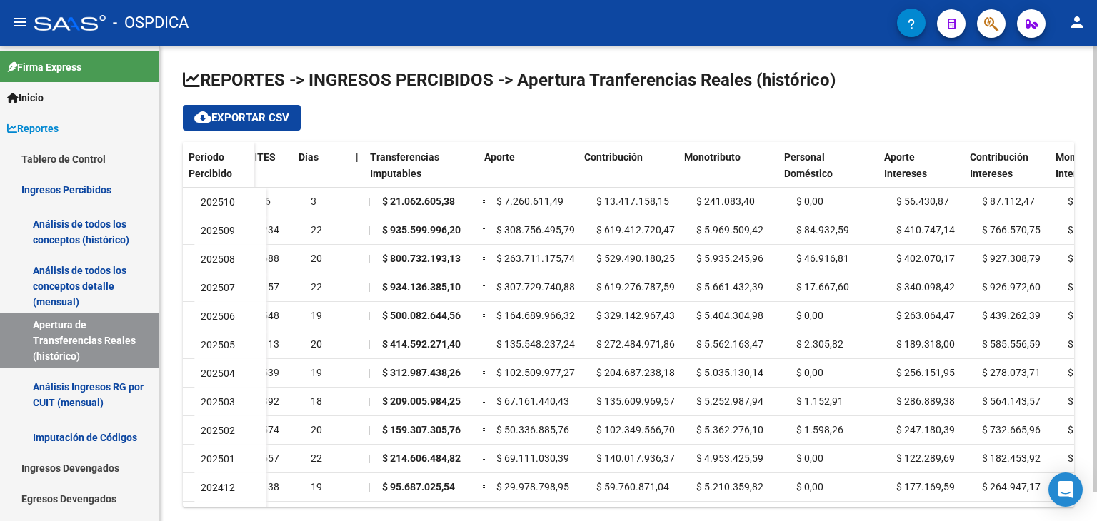
scroll to position [0, 661]
